Goal: Information Seeking & Learning: Learn about a topic

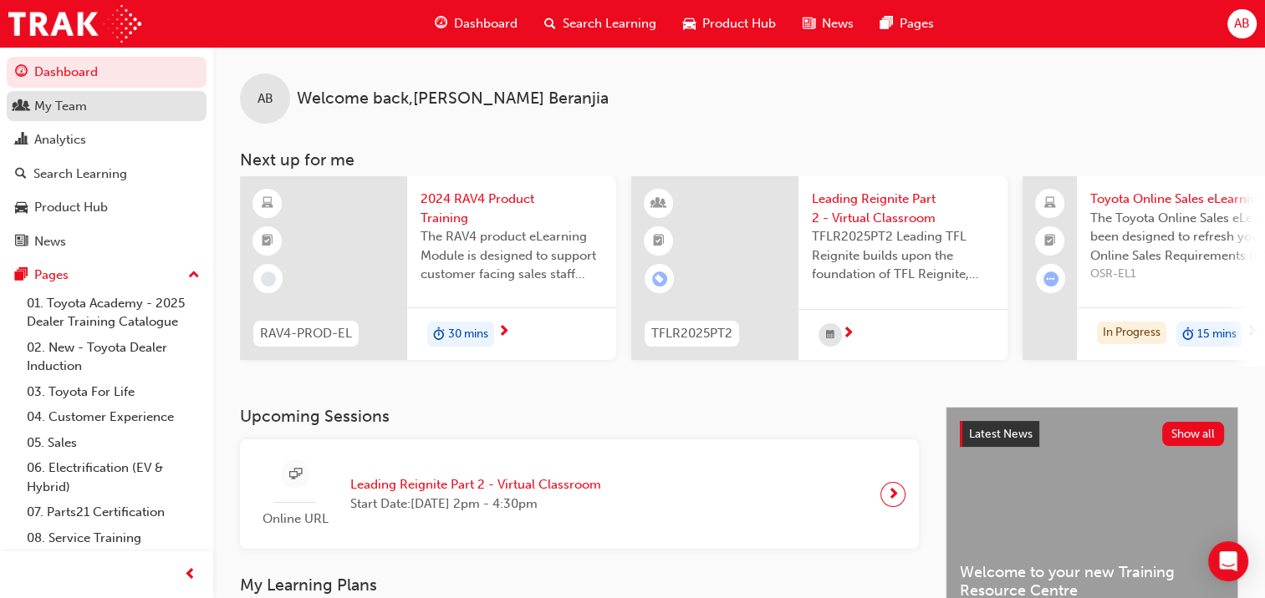
click at [68, 106] on div "My Team" at bounding box center [60, 106] width 53 height 19
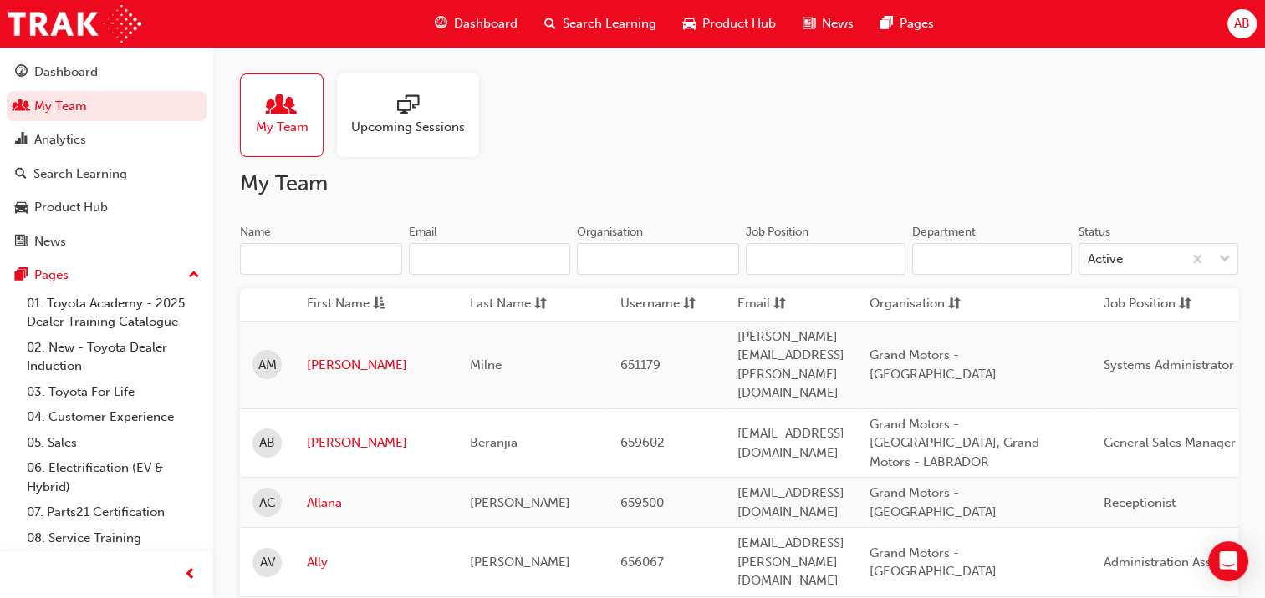
click at [354, 259] on input "Name" at bounding box center [321, 259] width 162 height 32
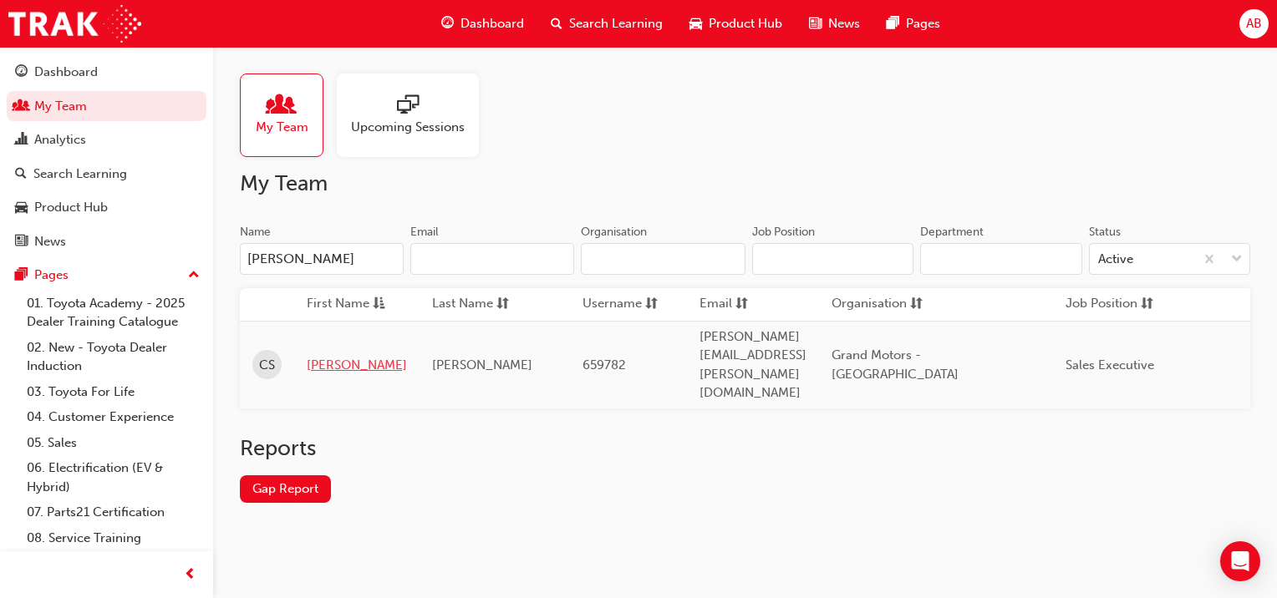
type input "[PERSON_NAME]"
click at [313, 356] on link "[PERSON_NAME]" at bounding box center [357, 365] width 100 height 19
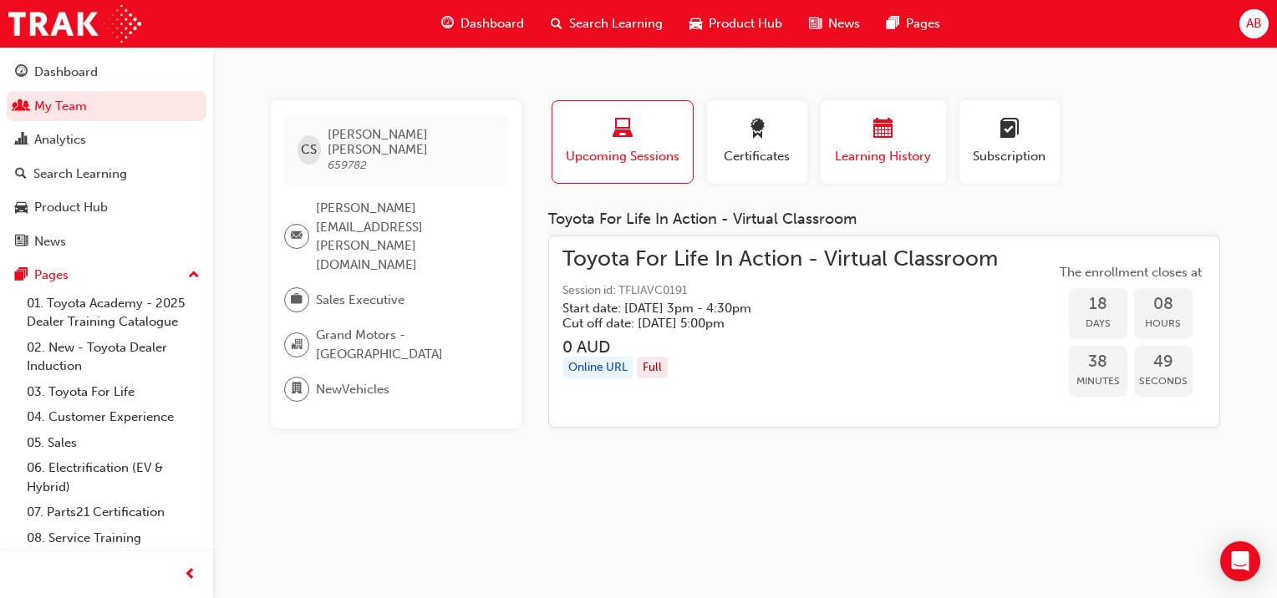
click at [853, 160] on span "Learning History" at bounding box center [883, 156] width 100 height 19
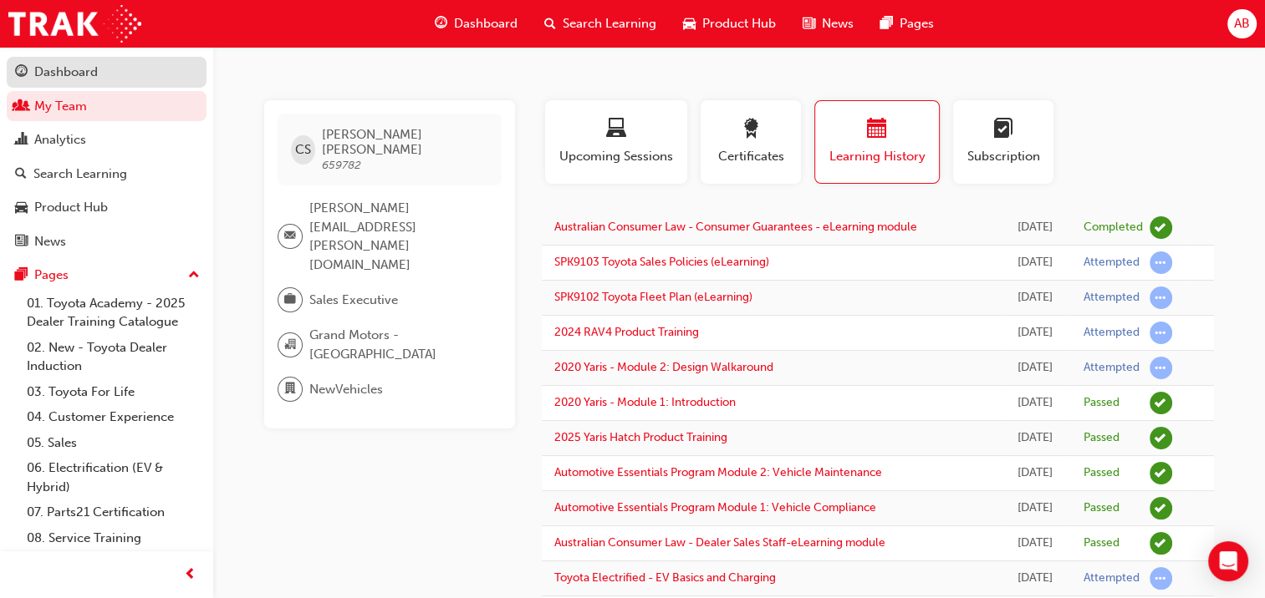
click at [53, 64] on div "Dashboard" at bounding box center [66, 72] width 64 height 19
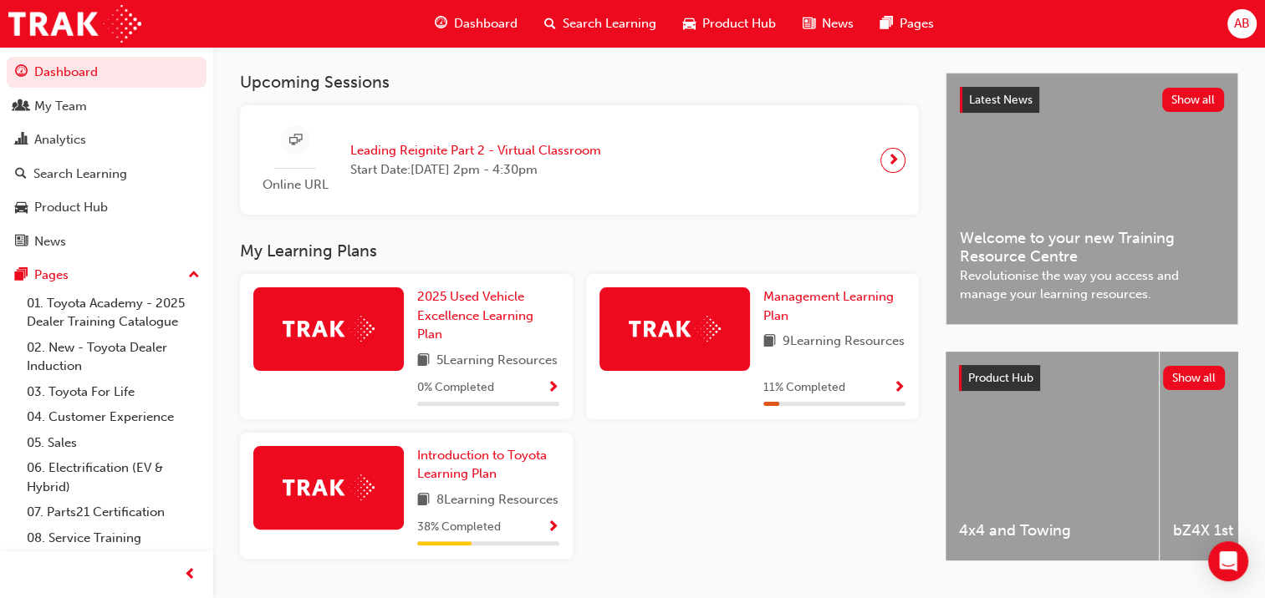
scroll to position [416, 0]
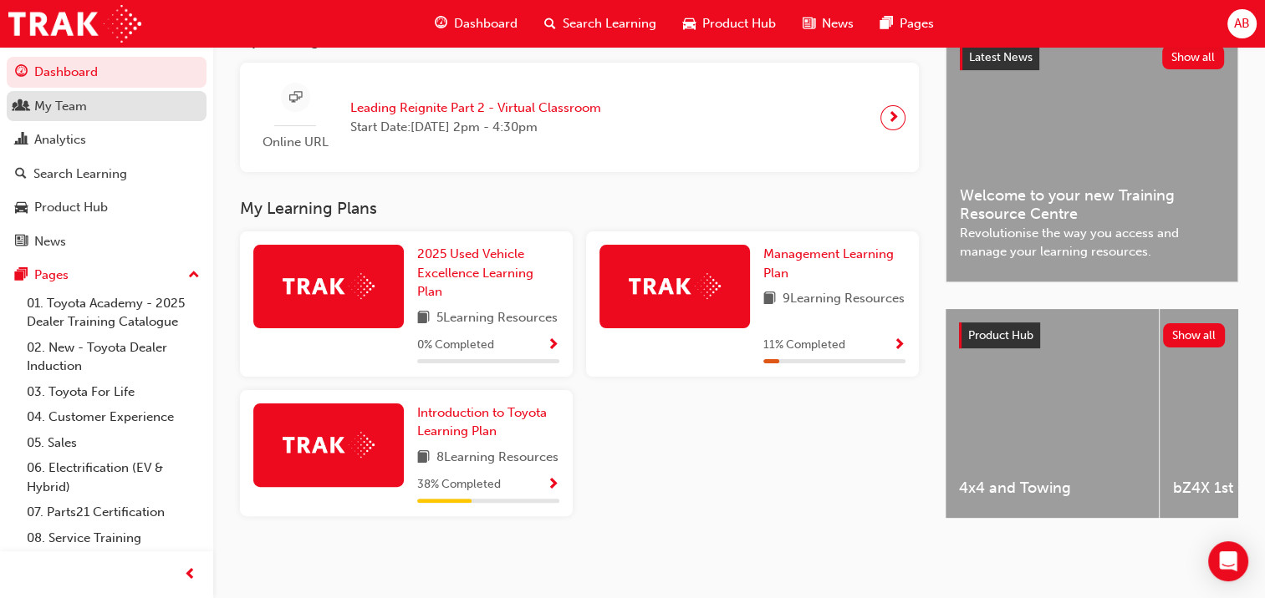
click at [52, 112] on div "My Team" at bounding box center [60, 106] width 53 height 19
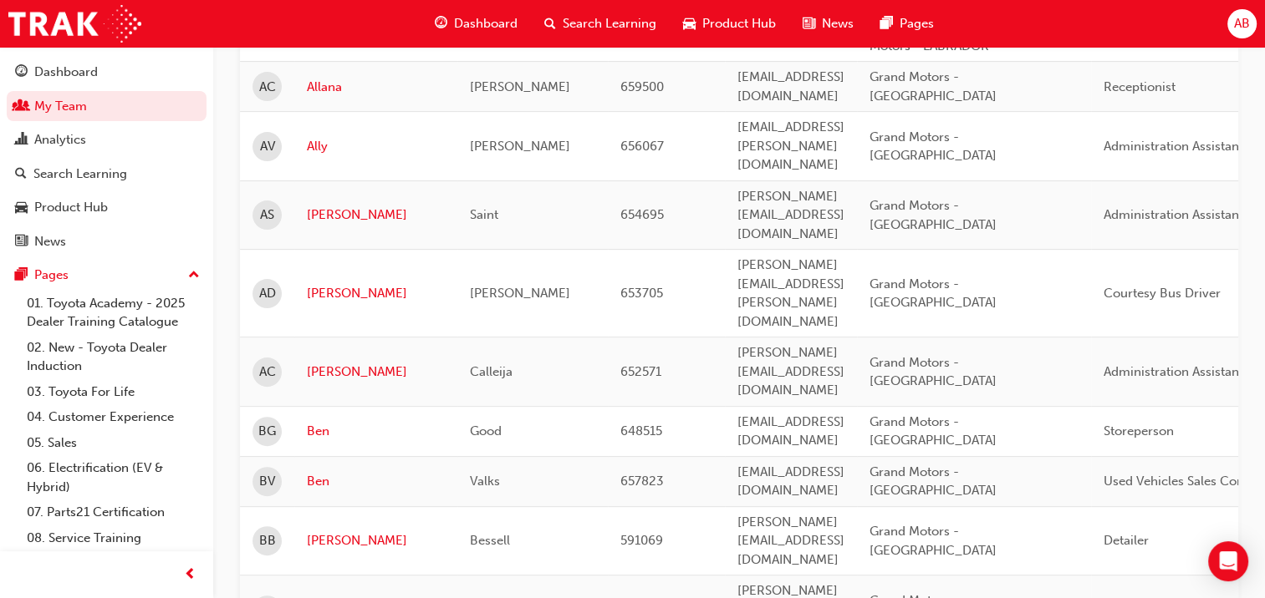
scroll to position [82, 0]
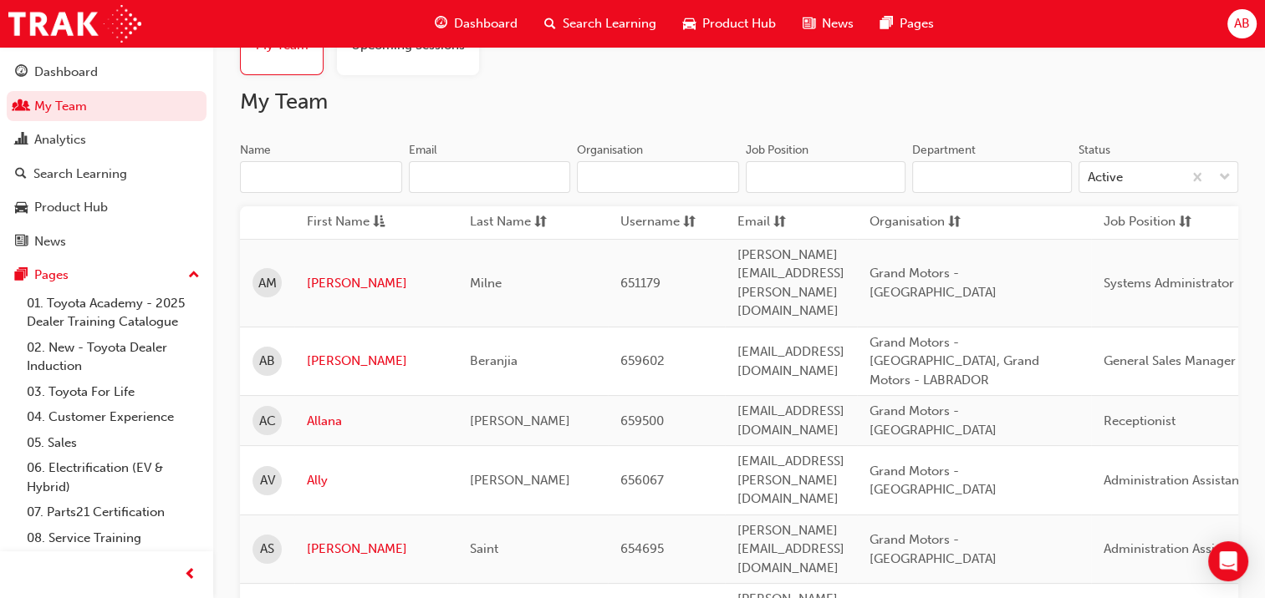
click at [311, 186] on input "Name" at bounding box center [321, 177] width 162 height 32
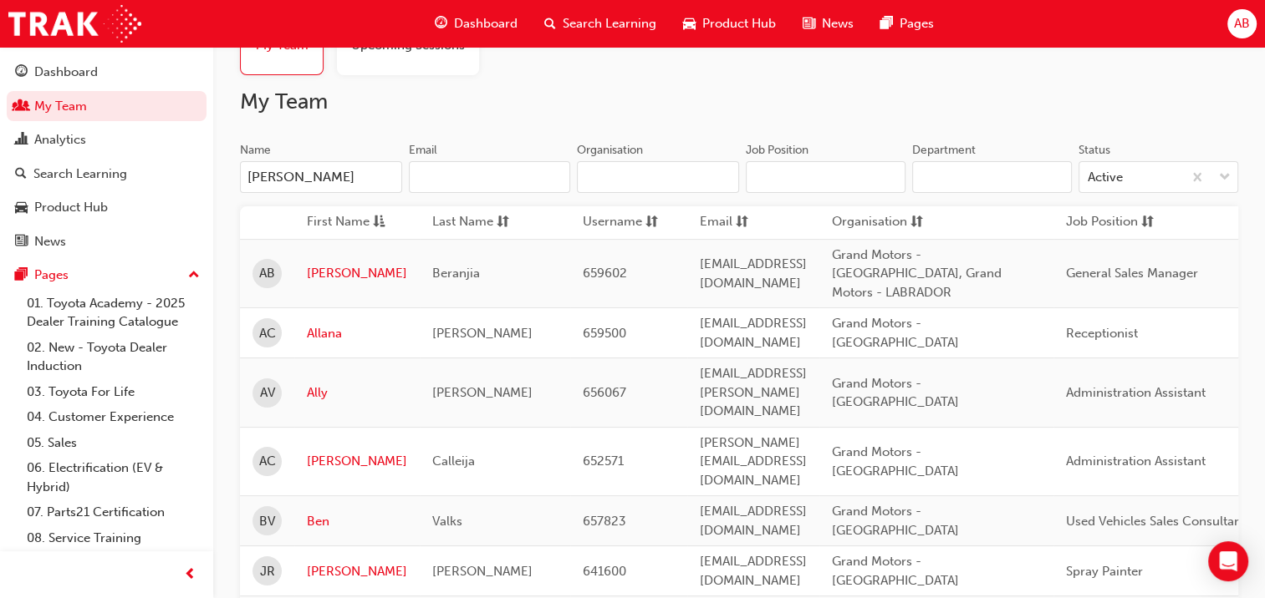
scroll to position [0, 0]
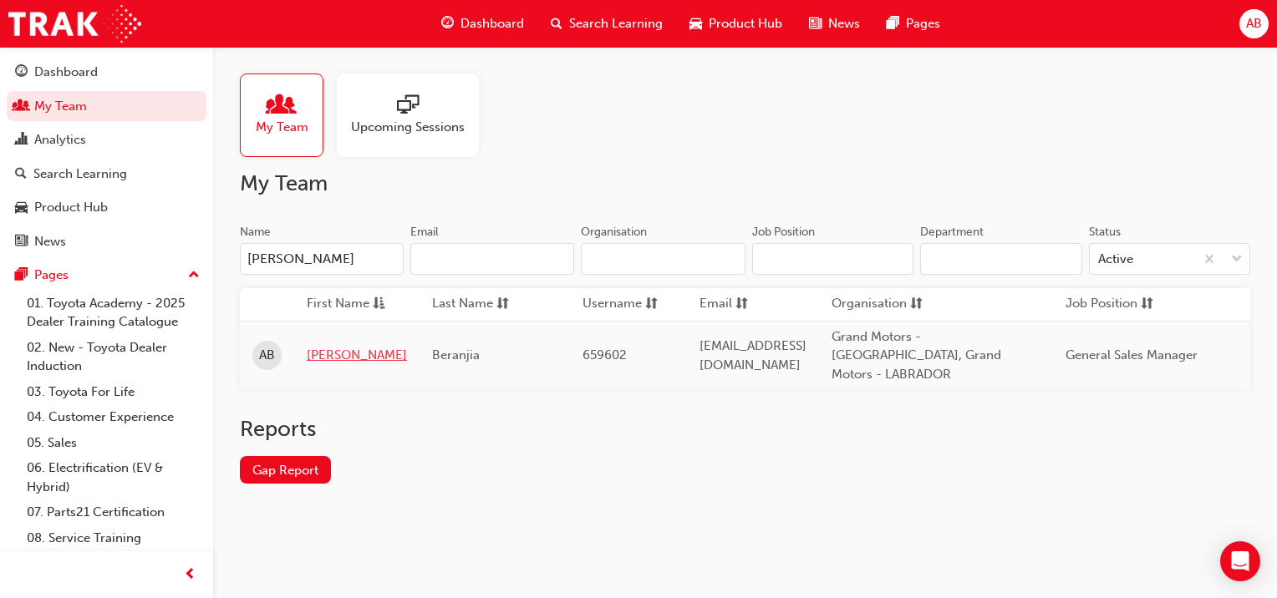
type input "[PERSON_NAME]"
click at [327, 348] on link "[PERSON_NAME]" at bounding box center [357, 355] width 100 height 19
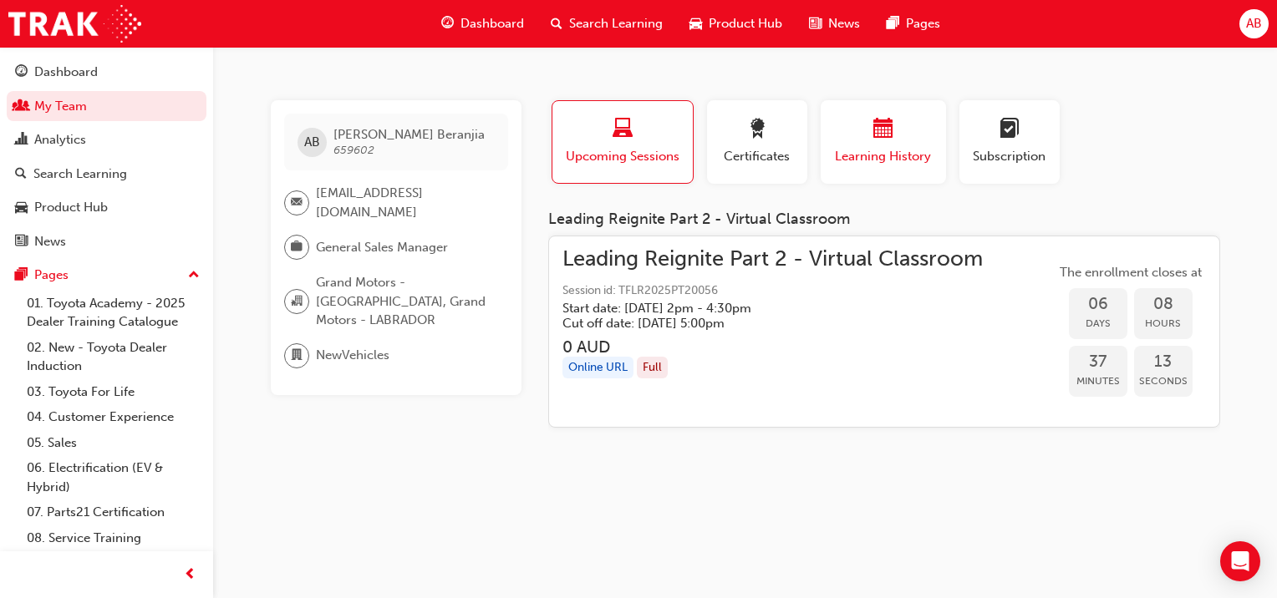
click at [912, 154] on span "Learning History" at bounding box center [883, 156] width 100 height 19
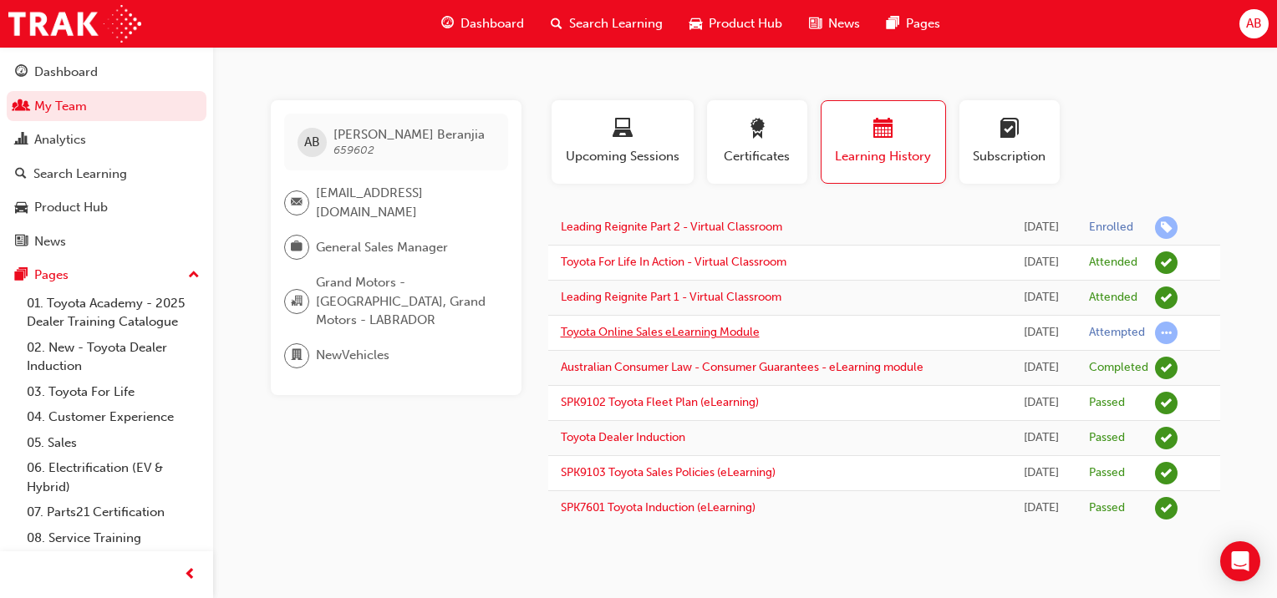
click at [736, 331] on link "Toyota Online Sales eLearning Module" at bounding box center [660, 332] width 199 height 14
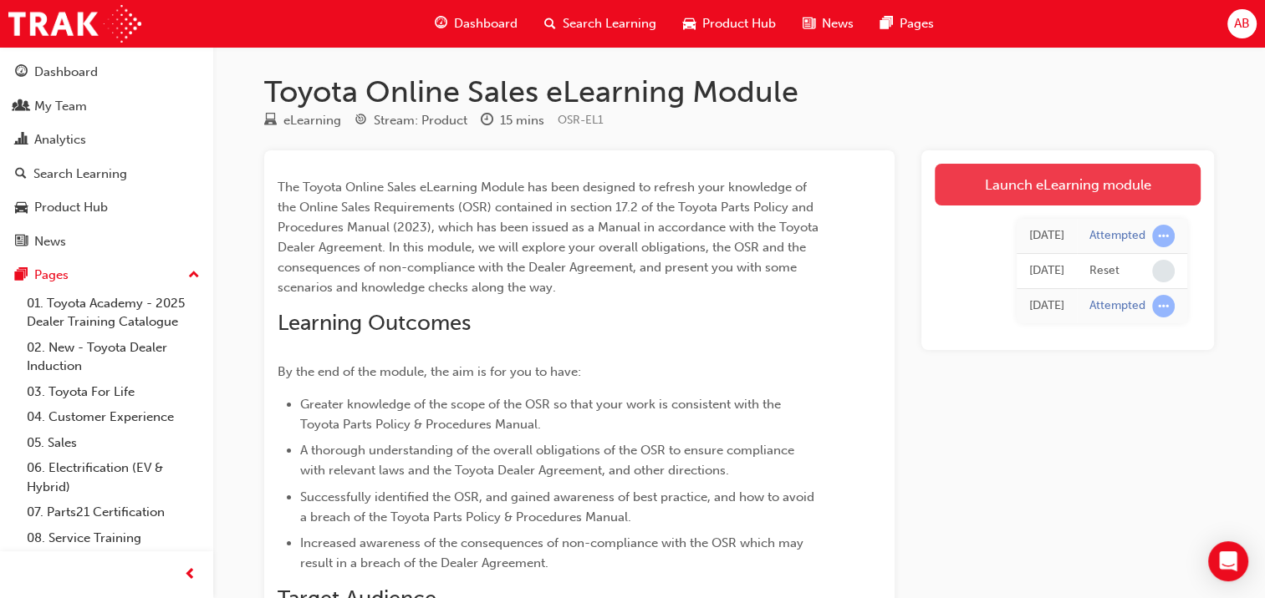
click at [1064, 179] on link "Launch eLearning module" at bounding box center [1067, 185] width 266 height 42
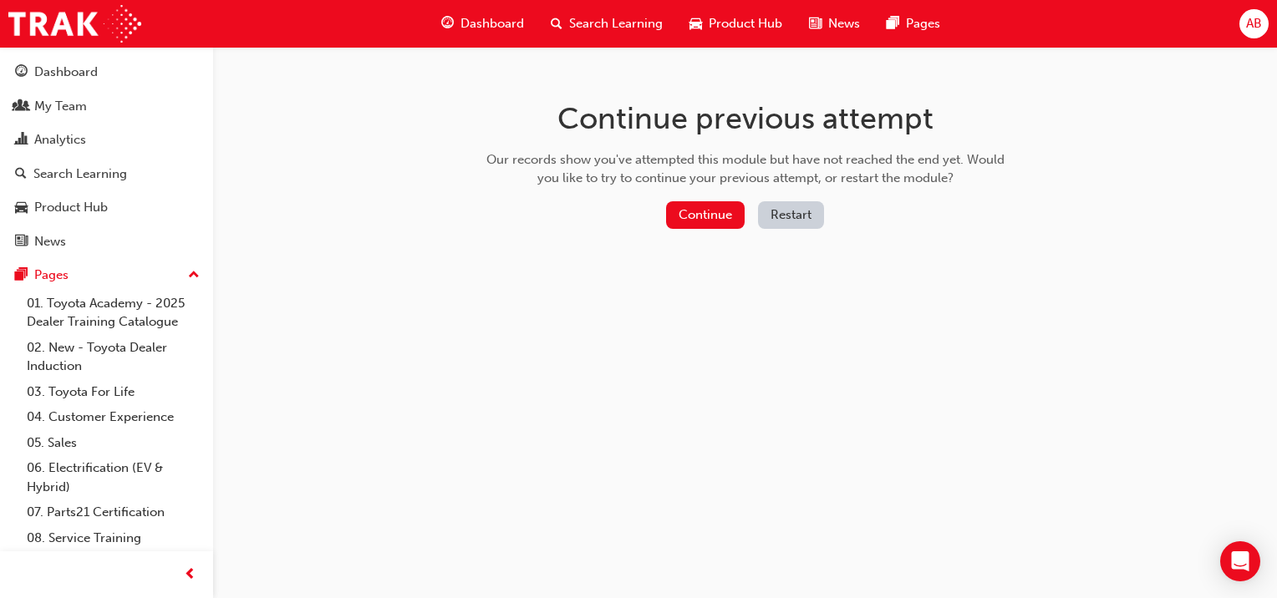
click at [685, 241] on div "Continue previous attempt Our records show you've attempted this module but hav…" at bounding box center [745, 168] width 543 height 242
click at [700, 217] on button "Continue" at bounding box center [705, 215] width 79 height 28
